Goal: Information Seeking & Learning: Learn about a topic

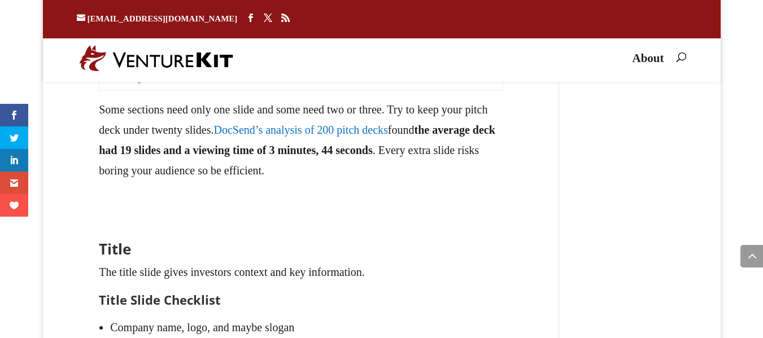
scroll to position [1249, 0]
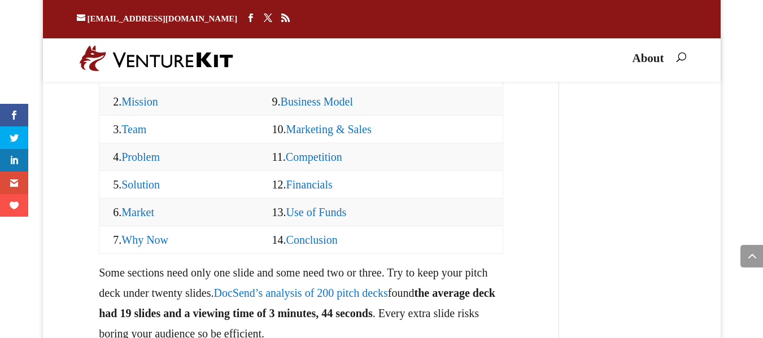
click at [306, 136] on link "Marketing & Sales" at bounding box center [328, 129] width 85 height 12
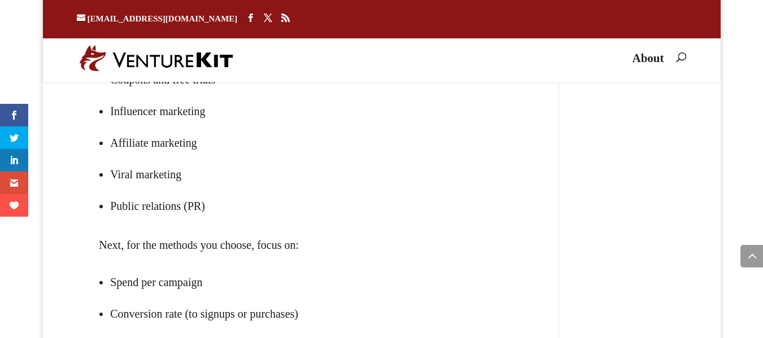
scroll to position [15120, 0]
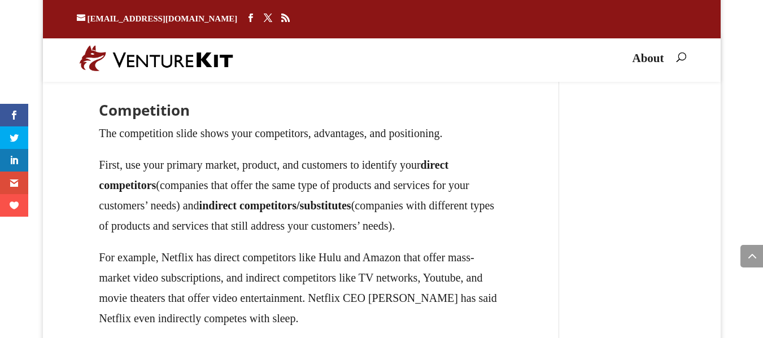
scroll to position [15572, 0]
drag, startPoint x: 110, startPoint y: 149, endPoint x: 223, endPoint y: 150, distance: 113.0
drag, startPoint x: 108, startPoint y: 167, endPoint x: 303, endPoint y: 173, distance: 194.5
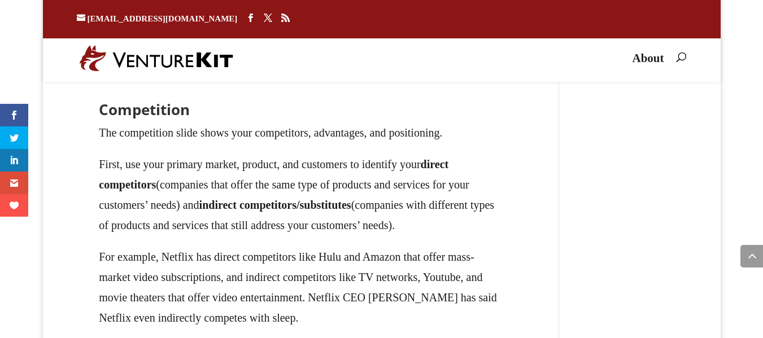
drag, startPoint x: 98, startPoint y: 206, endPoint x: 203, endPoint y: 201, distance: 105.2
drag, startPoint x: 185, startPoint y: 202, endPoint x: 108, endPoint y: 199, distance: 76.9
drag, startPoint x: 198, startPoint y: 211, endPoint x: 170, endPoint y: 211, distance: 28.3
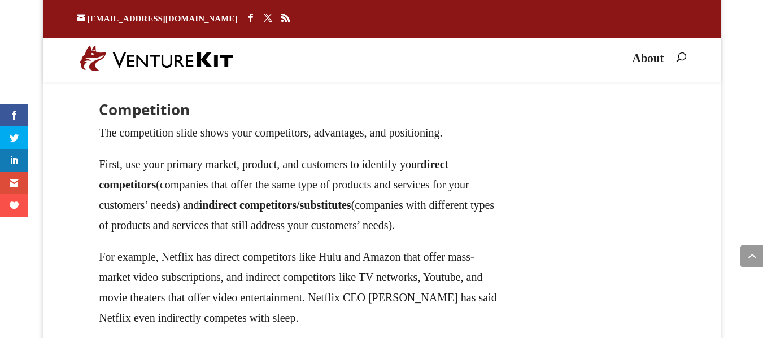
drag, startPoint x: 184, startPoint y: 207, endPoint x: 100, endPoint y: 203, distance: 83.7
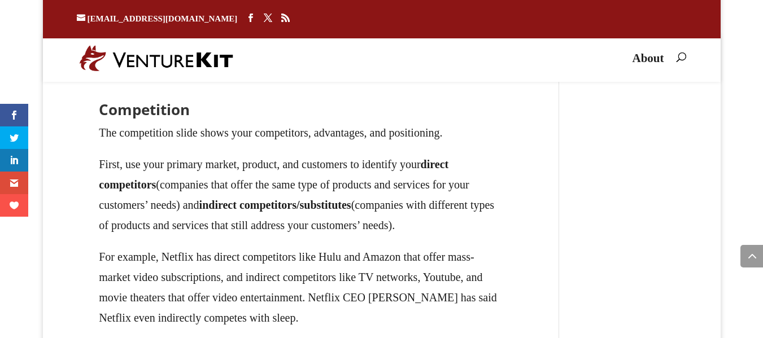
drag, startPoint x: 155, startPoint y: 207, endPoint x: 180, endPoint y: 205, distance: 24.9
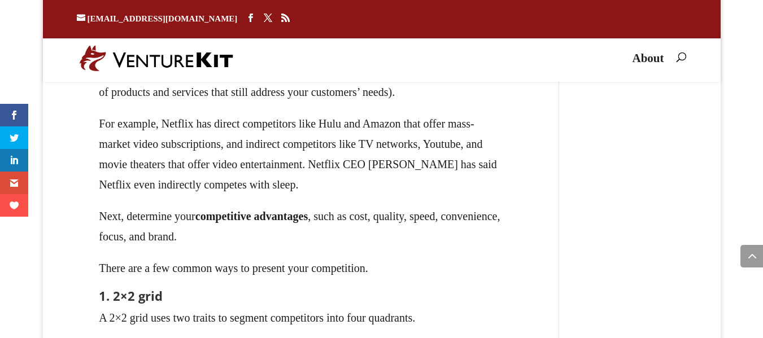
scroll to position [15707, 0]
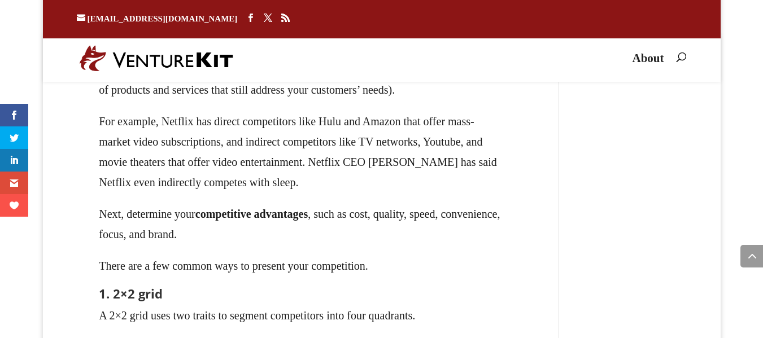
drag, startPoint x: 95, startPoint y: 151, endPoint x: 443, endPoint y: 140, distance: 348.3
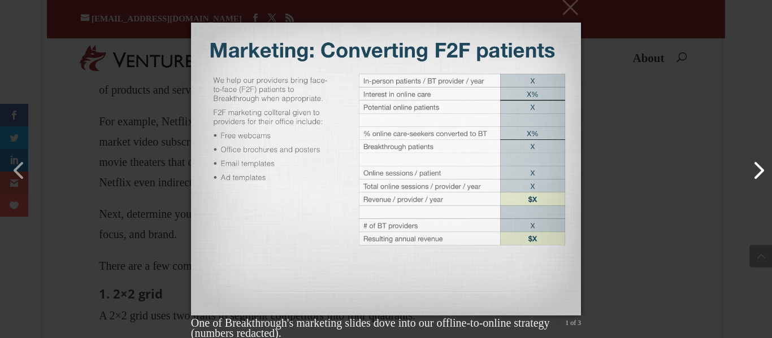
click at [746, 170] on button "button" at bounding box center [752, 164] width 27 height 27
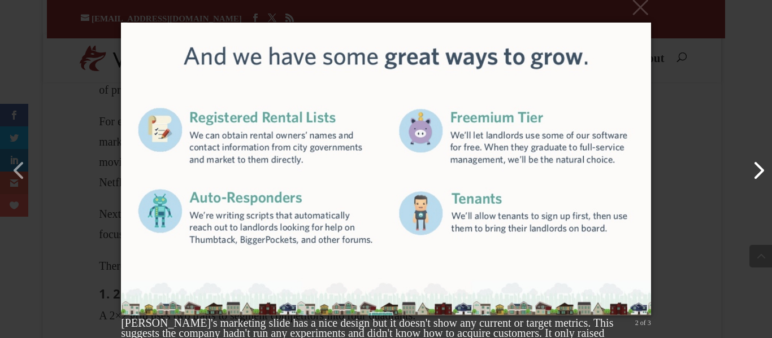
click at [746, 170] on button "button" at bounding box center [752, 164] width 27 height 27
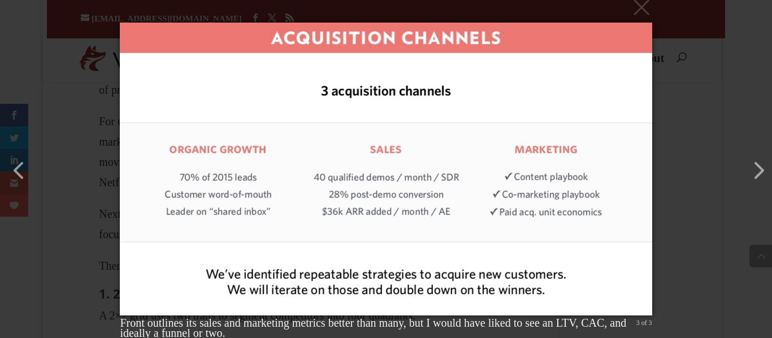
click at [681, 121] on div "× Front outlines its sales and marketing metrics better than many, but I would …" at bounding box center [386, 169] width 772 height 338
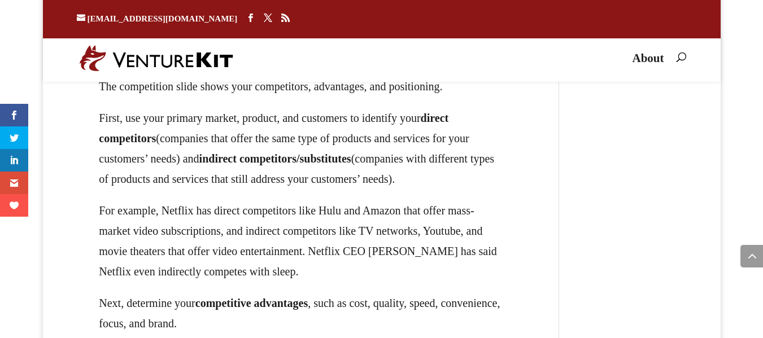
scroll to position [15617, 0]
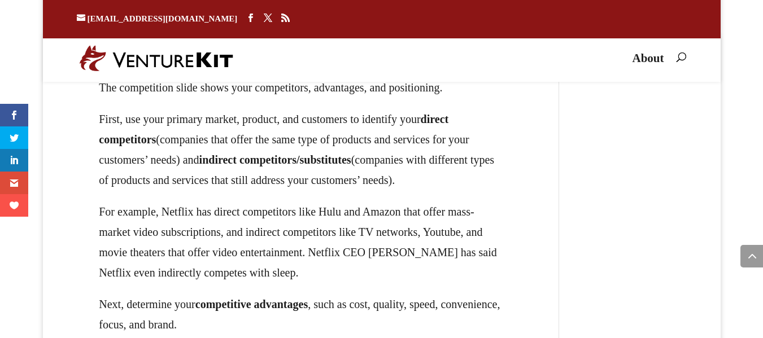
drag, startPoint x: 141, startPoint y: 197, endPoint x: 483, endPoint y: 206, distance: 342.0
drag, startPoint x: 144, startPoint y: 235, endPoint x: 353, endPoint y: 236, distance: 208.5
drag, startPoint x: 241, startPoint y: 251, endPoint x: 269, endPoint y: 267, distance: 32.2
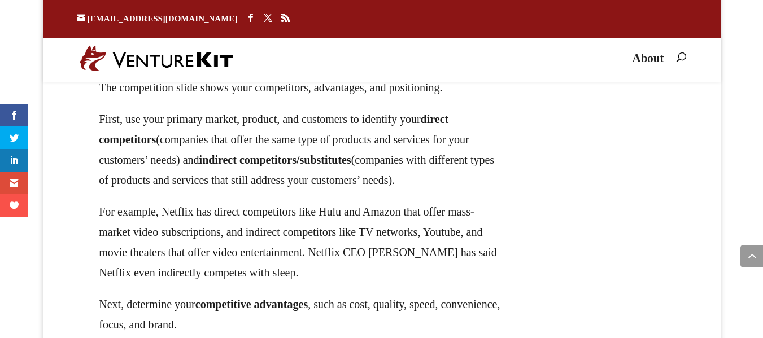
drag, startPoint x: 222, startPoint y: 203, endPoint x: 160, endPoint y: 192, distance: 63.1
drag, startPoint x: 87, startPoint y: 191, endPoint x: 493, endPoint y: 191, distance: 405.7
copy p "Strongly consider showing a funnel with conversion rates at each step."
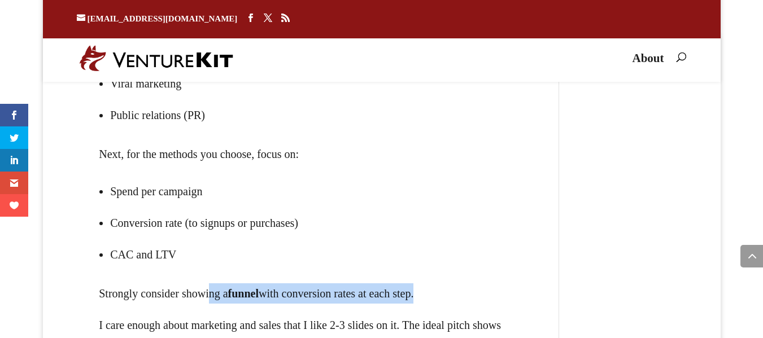
scroll to position [15165, 0]
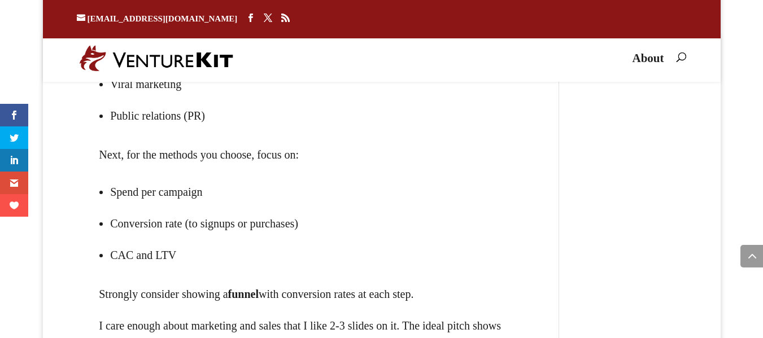
drag, startPoint x: 301, startPoint y: 147, endPoint x: 208, endPoint y: 127, distance: 94.9
drag, startPoint x: 110, startPoint y: 247, endPoint x: 181, endPoint y: 240, distance: 71.5
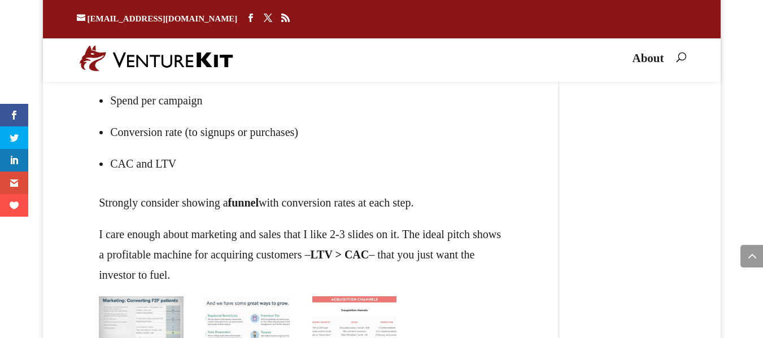
scroll to position [15255, 0]
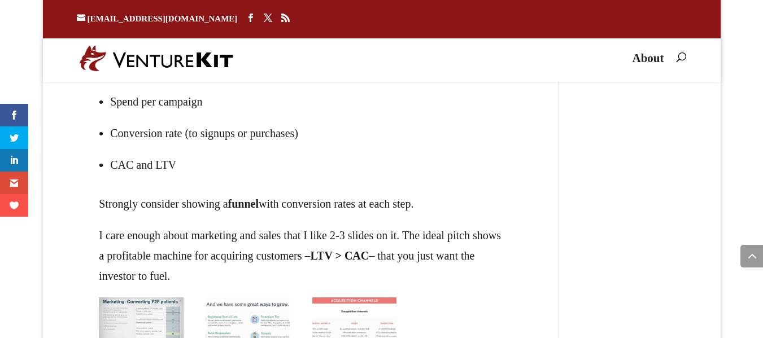
drag, startPoint x: 105, startPoint y: 159, endPoint x: 254, endPoint y: 194, distance: 152.7
copy ul "Social media User-generated content"
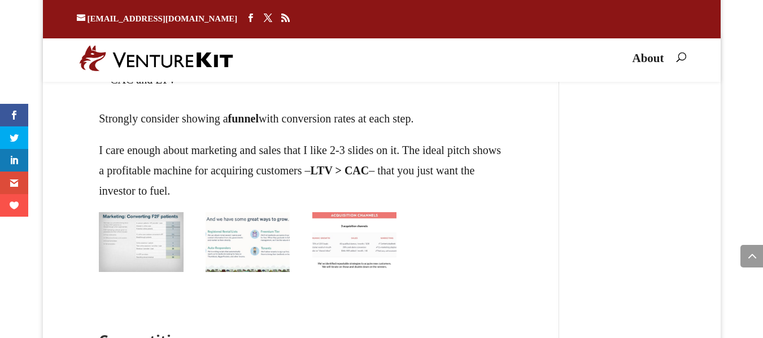
scroll to position [15346, 0]
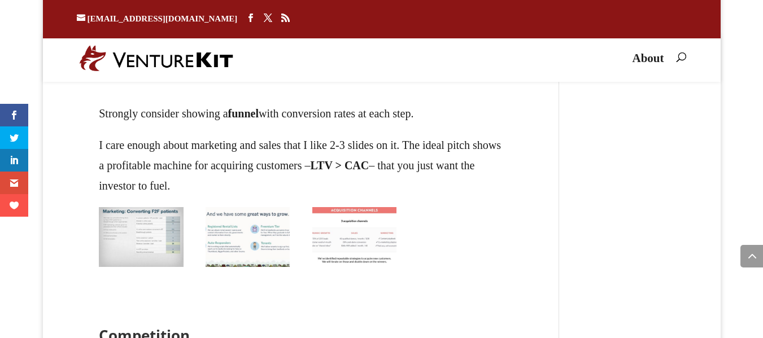
drag, startPoint x: 185, startPoint y: 265, endPoint x: 103, endPoint y: 267, distance: 82.5
copy li "Viral marketing"
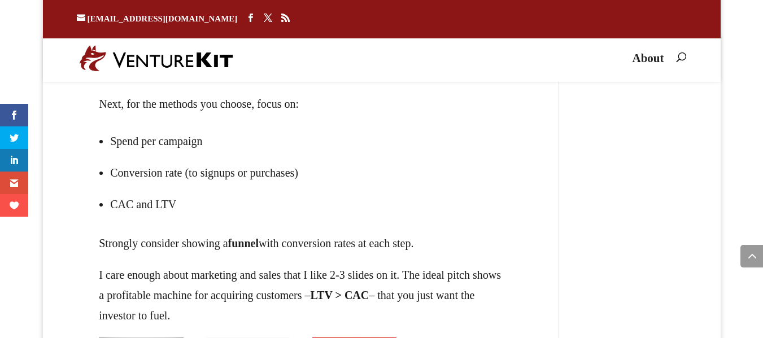
scroll to position [15210, 0]
